Goal: Task Accomplishment & Management: Manage account settings

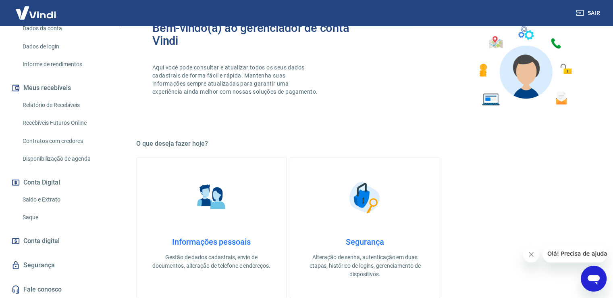
scroll to position [40, 0]
click at [60, 197] on link "Saldo e Extrato" at bounding box center [65, 199] width 92 height 17
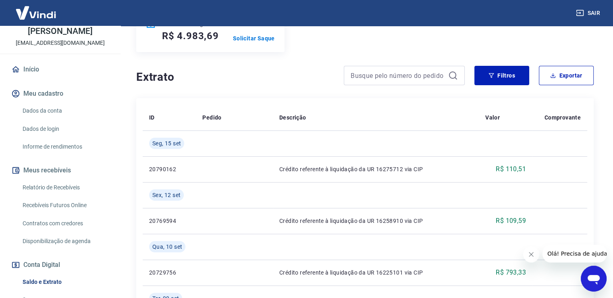
scroll to position [81, 0]
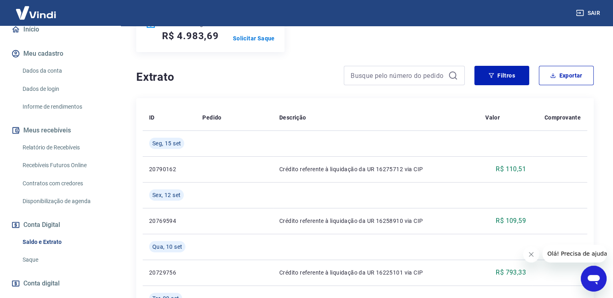
click at [71, 143] on link "Relatório de Recebíveis" at bounding box center [65, 147] width 92 height 17
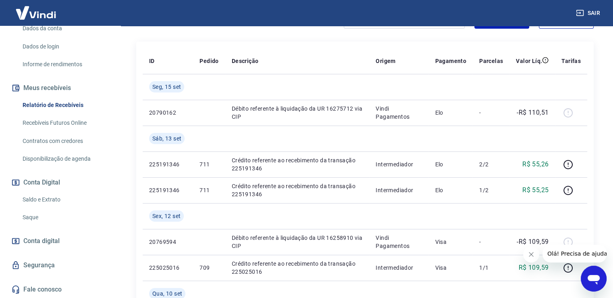
scroll to position [161, 0]
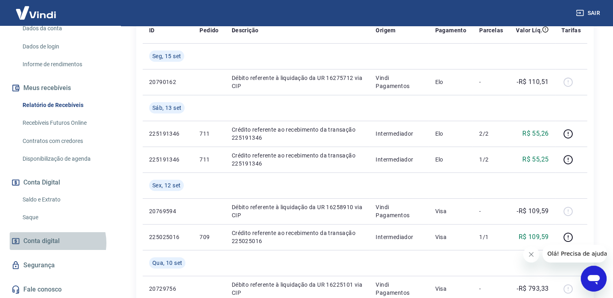
click at [56, 242] on span "Conta digital" at bounding box center [41, 240] width 36 height 11
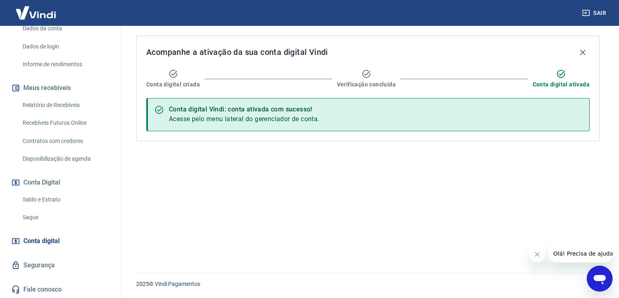
click at [63, 196] on link "Saldo e Extrato" at bounding box center [65, 199] width 92 height 17
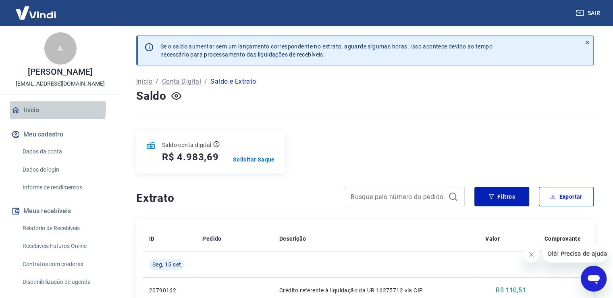
click at [31, 107] on link "Início" at bounding box center [60, 110] width 101 height 18
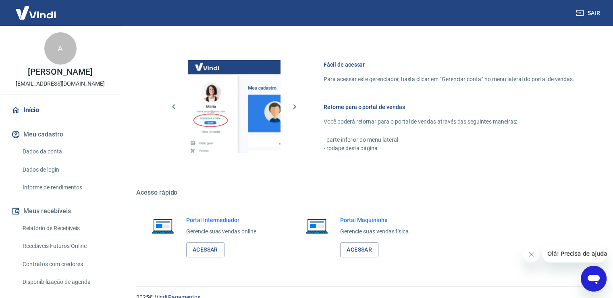
scroll to position [339, 0]
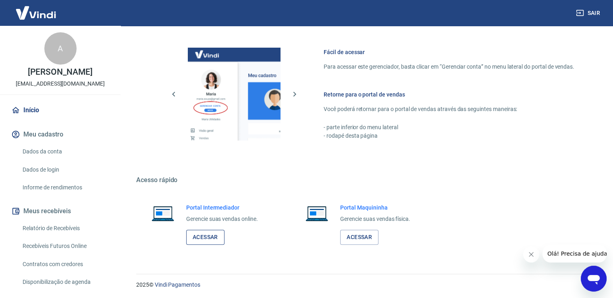
click at [213, 239] on link "Acessar" at bounding box center [205, 236] width 38 height 15
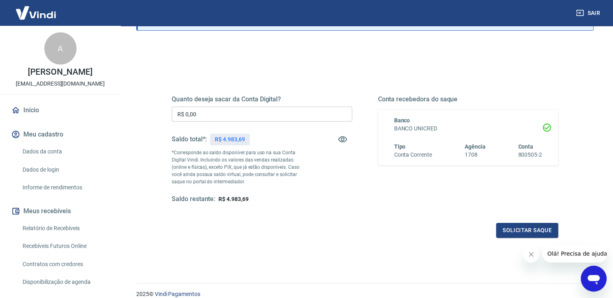
scroll to position [101, 0]
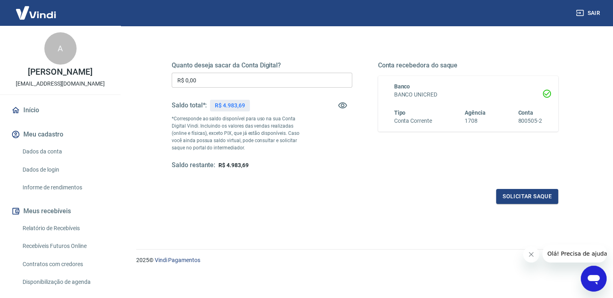
click at [193, 107] on h5 "Saldo total*:" at bounding box center [189, 105] width 35 height 8
click at [254, 110] on div "Saldo total*: R$ 4.983,69" at bounding box center [262, 105] width 181 height 19
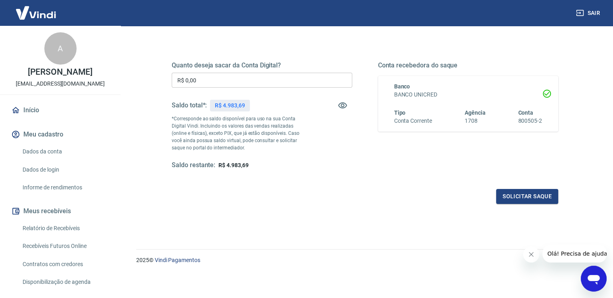
click at [225, 104] on p "R$ 4.983,69" at bounding box center [230, 105] width 30 height 8
drag, startPoint x: 225, startPoint y: 104, endPoint x: 251, endPoint y: 107, distance: 26.4
click at [251, 107] on div "Saldo total*: R$ 4.983,69" at bounding box center [262, 105] width 181 height 19
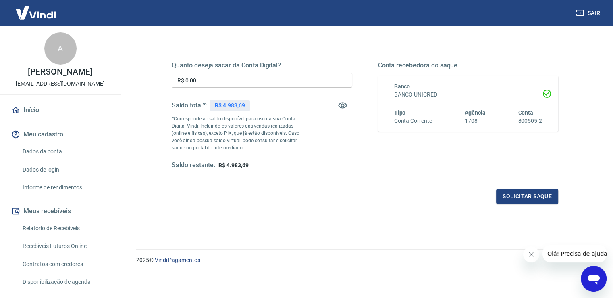
click at [251, 121] on p "*Corresponde ao saldo disponível para uso na sua Conta Digital Vindi. Incluindo…" at bounding box center [239, 133] width 135 height 36
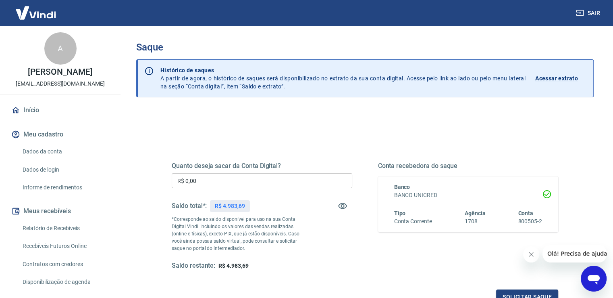
scroll to position [0, 0]
drag, startPoint x: 173, startPoint y: 167, endPoint x: 283, endPoint y: 168, distance: 110.5
click at [283, 168] on h5 "Quanto deseja sacar da Conta Digital?" at bounding box center [262, 166] width 181 height 8
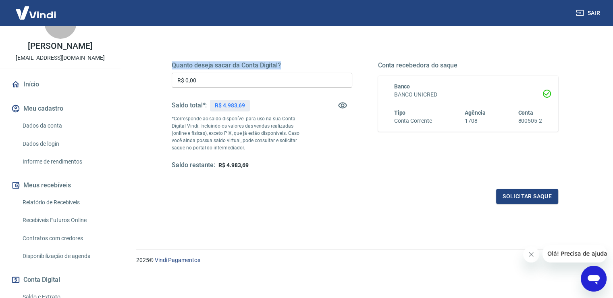
scroll to position [40, 0]
